Goal: Communication & Community: Ask a question

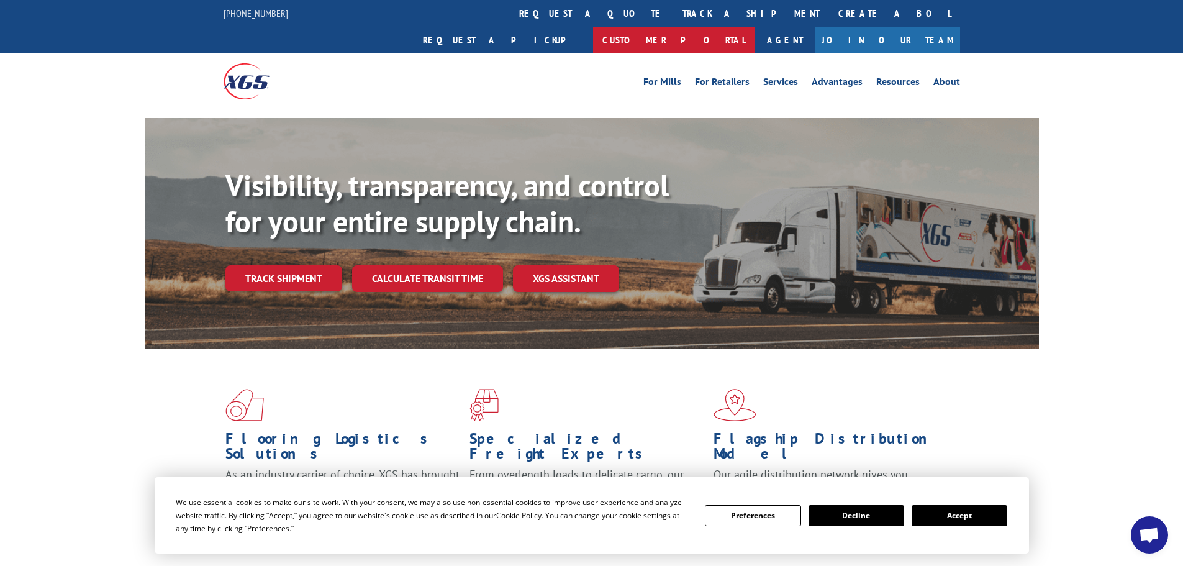
click at [755, 27] on link "Customer Portal" at bounding box center [673, 40] width 161 height 27
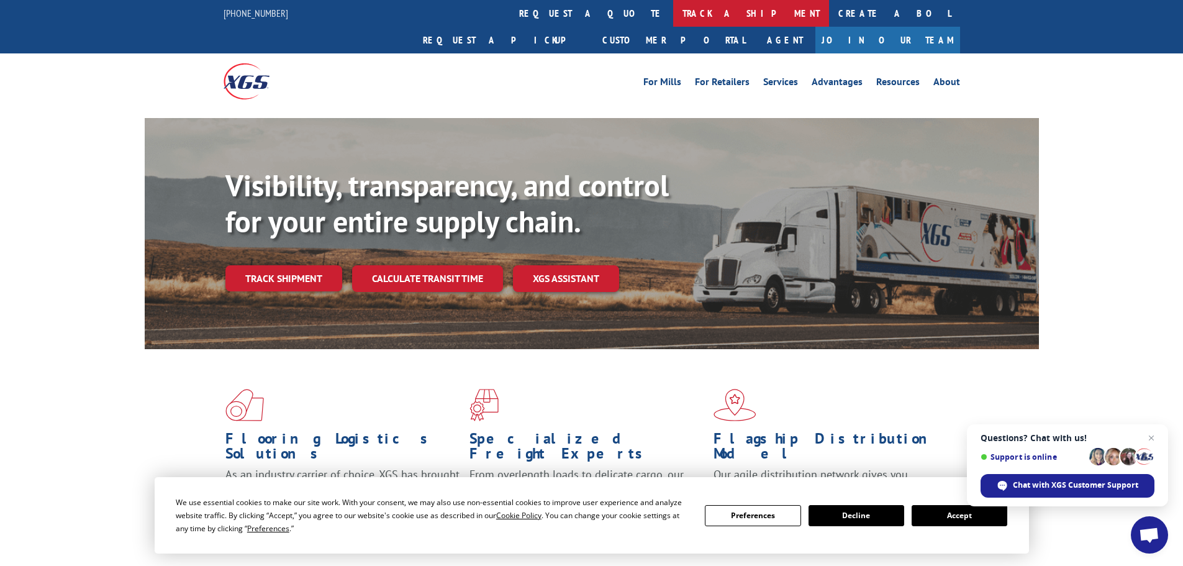
click at [673, 12] on link "track a shipment" at bounding box center [751, 13] width 156 height 27
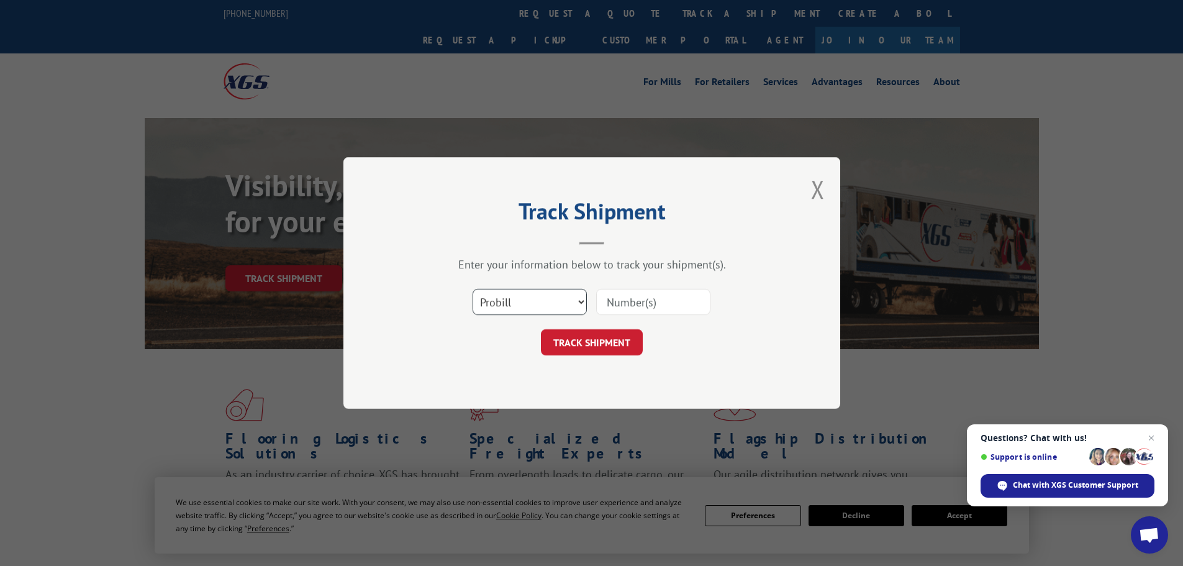
click at [507, 300] on select "Select category... Probill BOL PO" at bounding box center [530, 302] width 114 height 26
select select "bol"
click at [473, 289] on select "Select category... Probill BOL PO" at bounding box center [530, 302] width 114 height 26
click at [658, 300] on input at bounding box center [653, 302] width 114 height 26
type input "7072188"
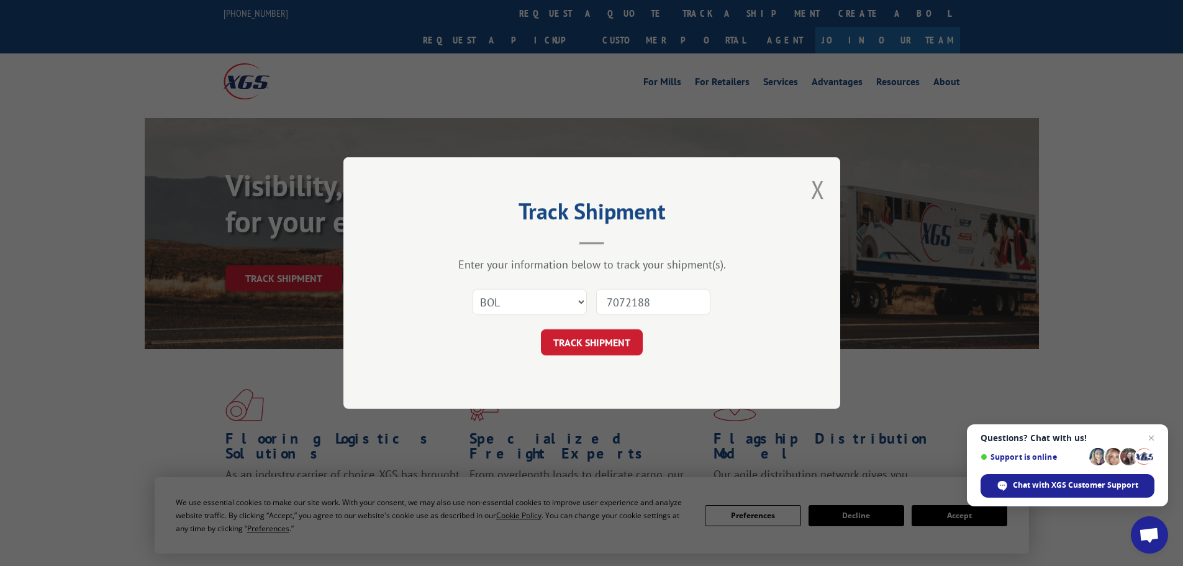
click button "TRACK SHIPMENT" at bounding box center [592, 342] width 102 height 26
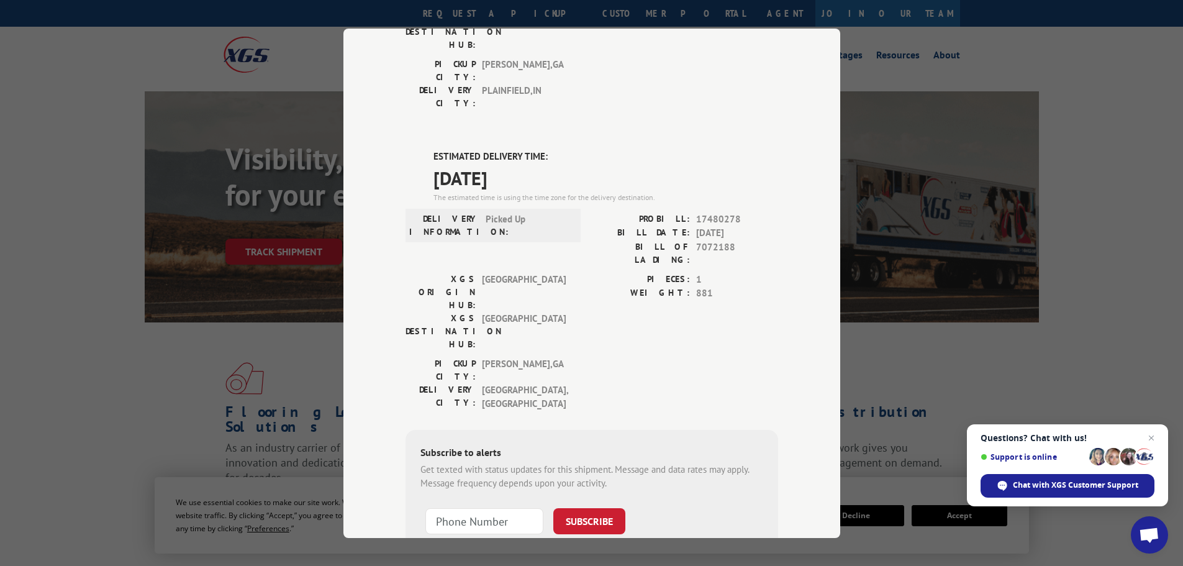
scroll to position [42, 0]
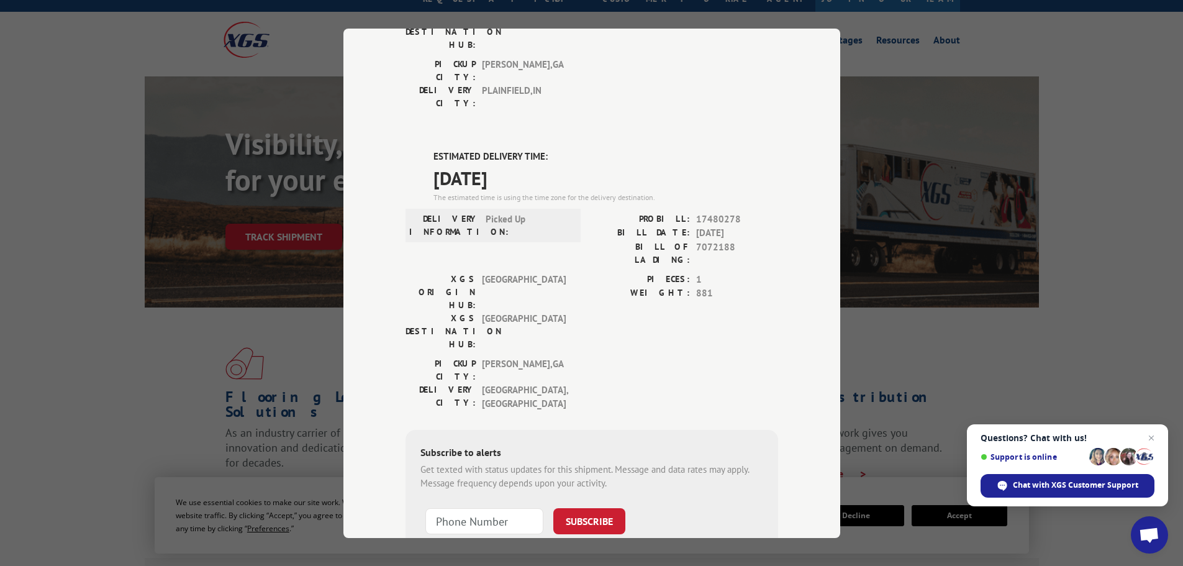
click at [537, 383] on span "[GEOGRAPHIC_DATA] , [GEOGRAPHIC_DATA]" at bounding box center [524, 397] width 84 height 28
click at [1093, 491] on div "Chat with XGS Customer Support" at bounding box center [1068, 486] width 174 height 24
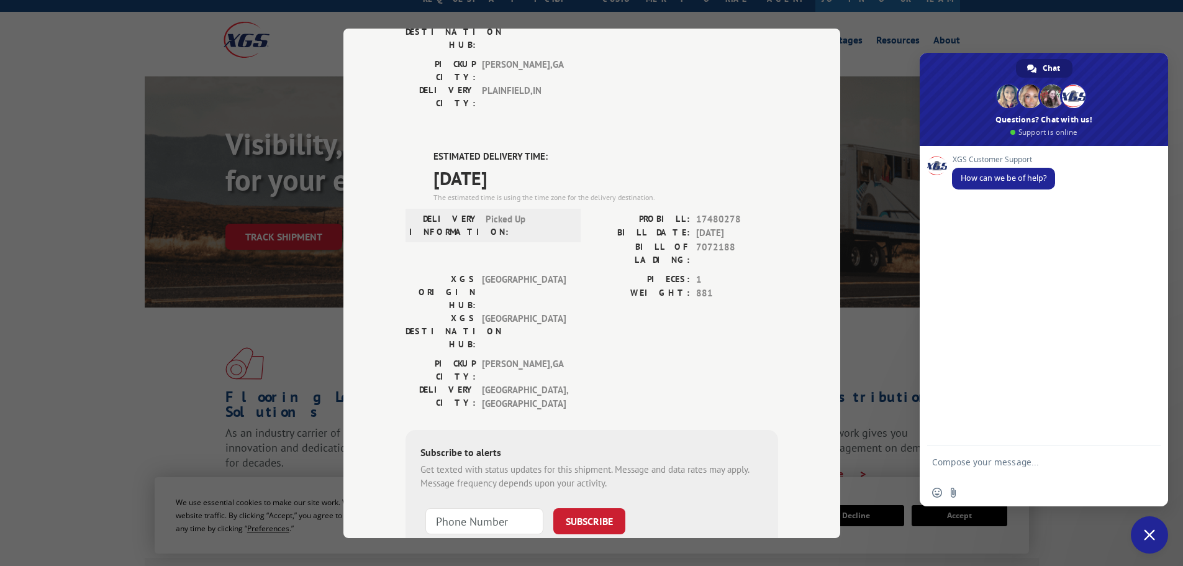
click at [981, 458] on textarea "Compose your message..." at bounding box center [1030, 467] width 196 height 22
type textarea "good mo"
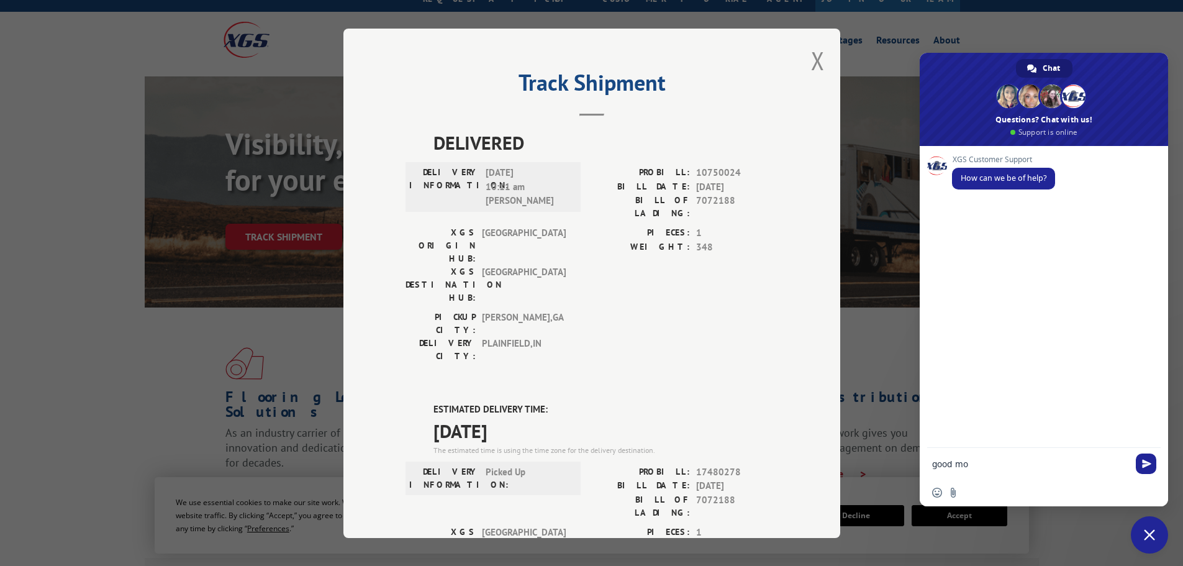
click at [1082, 460] on textarea "good mo" at bounding box center [1030, 463] width 196 height 11
type textarea "good morning. can you check on bol#7072188 please"
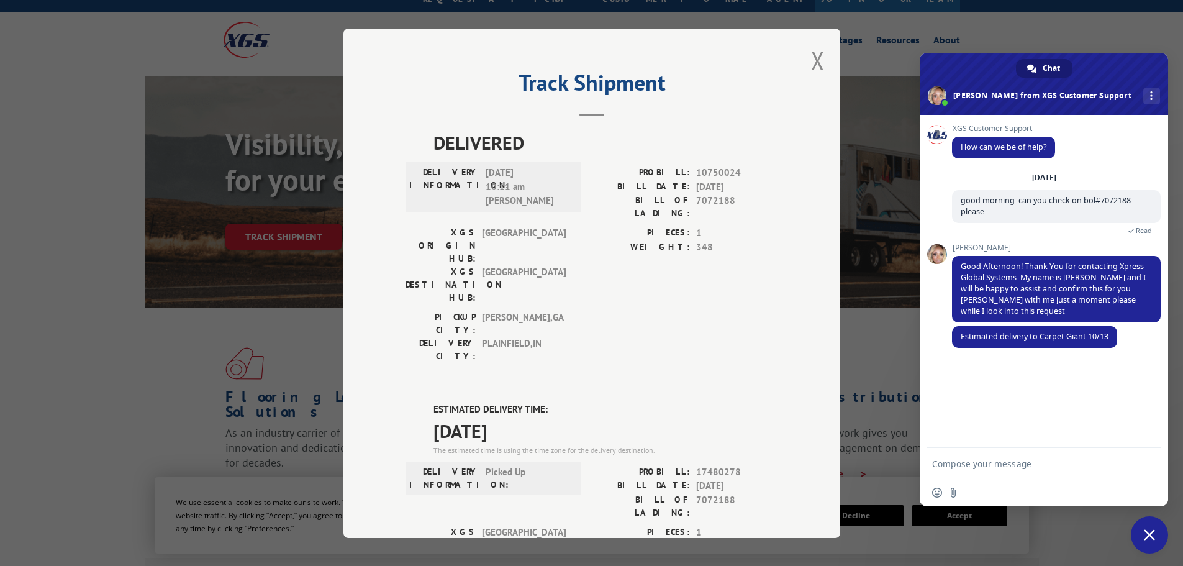
click at [966, 465] on textarea "Compose your message..." at bounding box center [1030, 463] width 196 height 11
type textarea "has it made it to [GEOGRAPHIC_DATA]?"
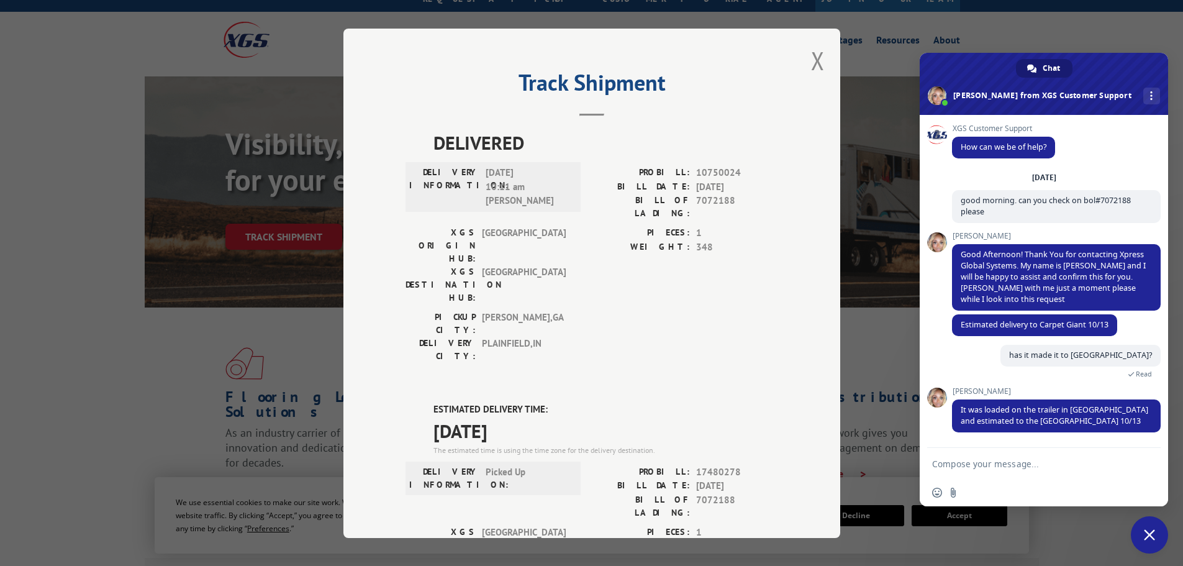
click at [1004, 458] on textarea "Compose your message..." at bounding box center [1030, 463] width 196 height 11
click at [1004, 466] on textarea "Compose your message..." at bounding box center [1030, 463] width 196 height 11
type textarea "it hasn't shipped yet?"
click at [1068, 458] on form "it hasn't shipped yet?" at bounding box center [1030, 465] width 196 height 34
click at [1065, 468] on textarea "it hasn't shipped yet?" at bounding box center [1030, 463] width 196 height 11
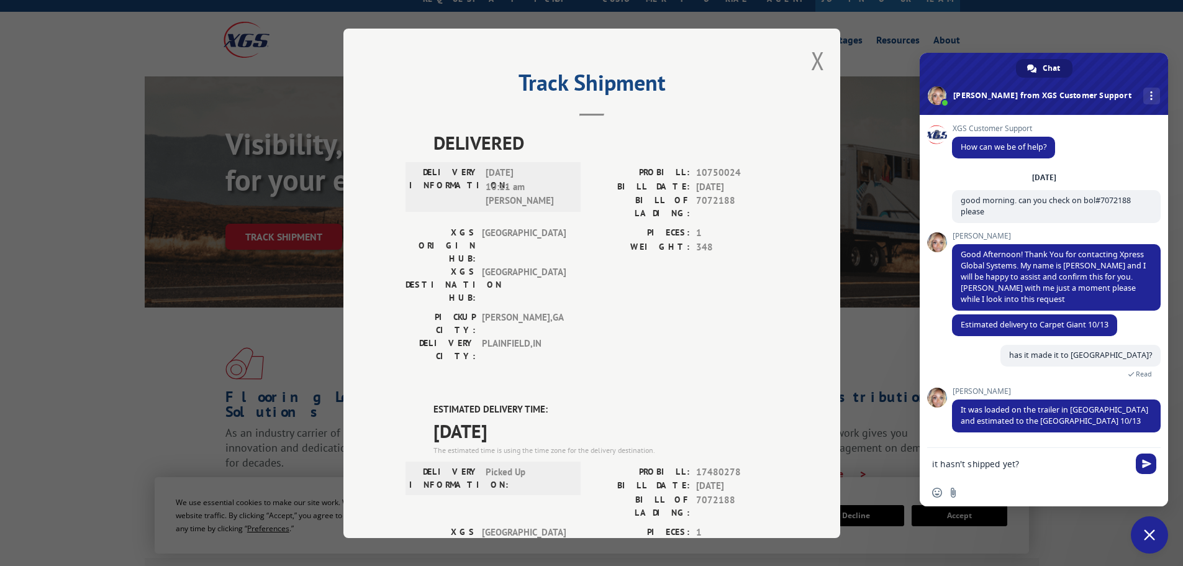
drag, startPoint x: 1065, startPoint y: 468, endPoint x: 1043, endPoint y: 470, distance: 21.8
click at [1043, 470] on form "it hasn't shipped yet?" at bounding box center [1030, 465] width 196 height 34
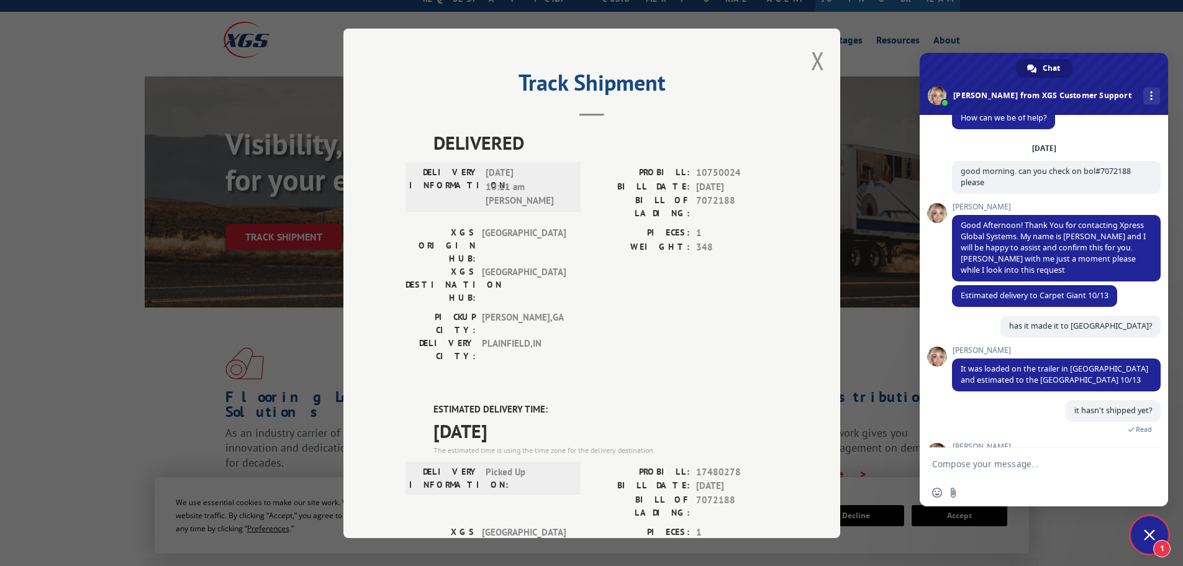
scroll to position [94, 0]
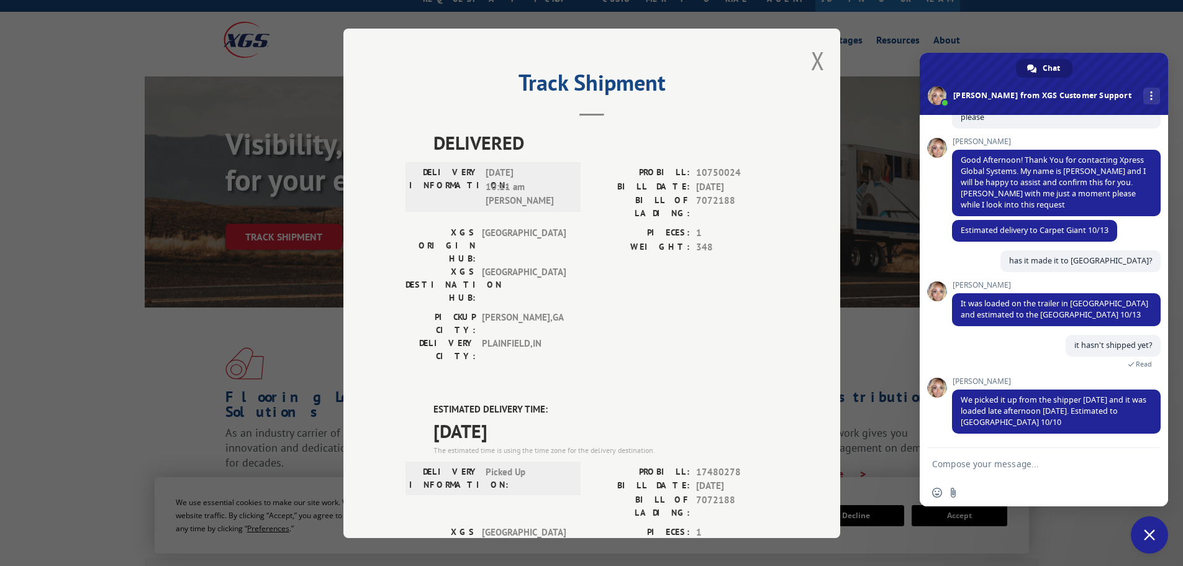
click at [1035, 461] on textarea "Compose your message..." at bounding box center [1030, 463] width 196 height 11
type textarea "thank you"
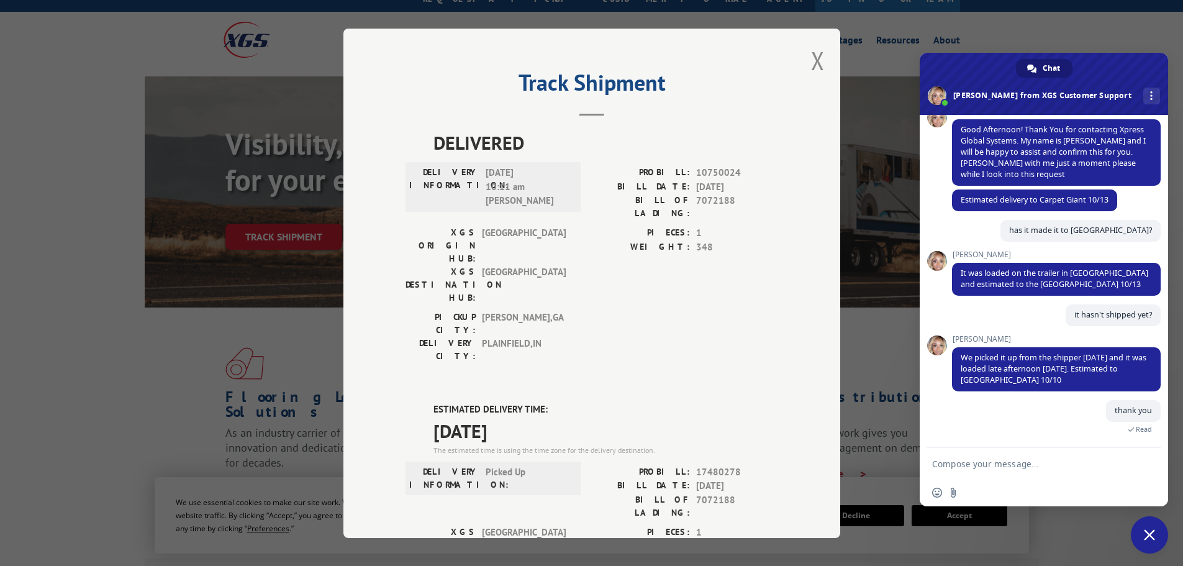
scroll to position [250, 0]
